Goal: Navigation & Orientation: Find specific page/section

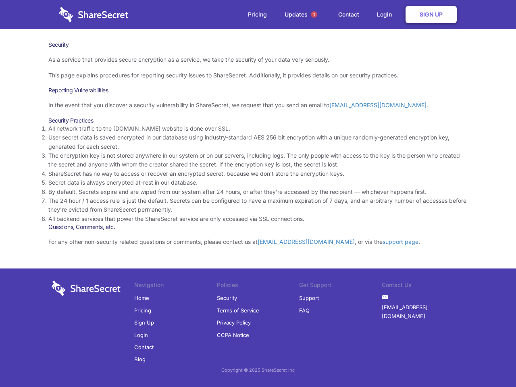
click at [258, 193] on li "By default, Secrets expire and are wiped from our system after 24 hours, or aft…" at bounding box center [257, 191] width 419 height 9
click at [314, 15] on span "1" at bounding box center [314, 14] width 6 height 6
